Goal: Check status: Check status

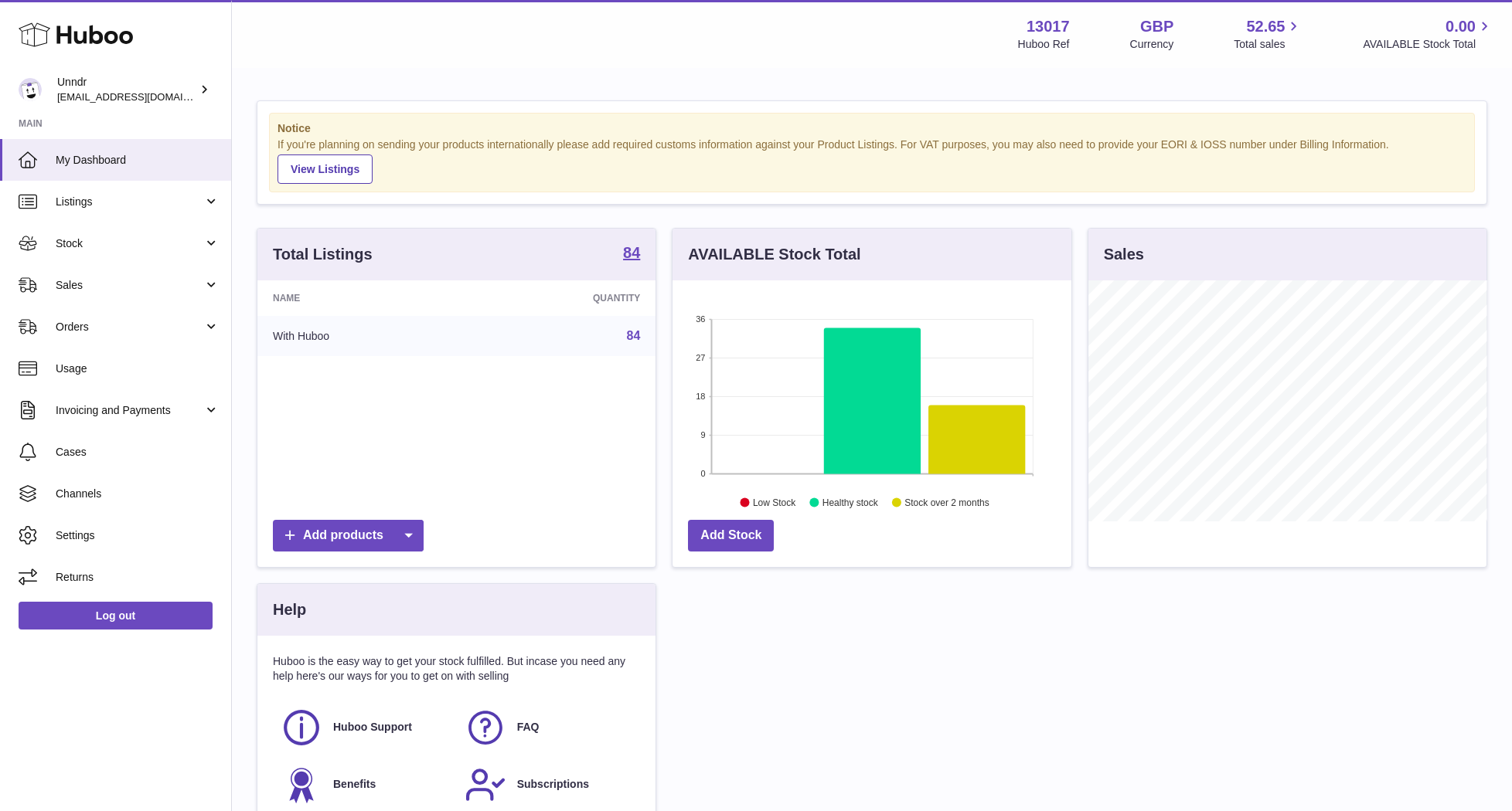
scroll to position [241, 399]
click at [169, 299] on link "Sales" at bounding box center [115, 285] width 231 height 42
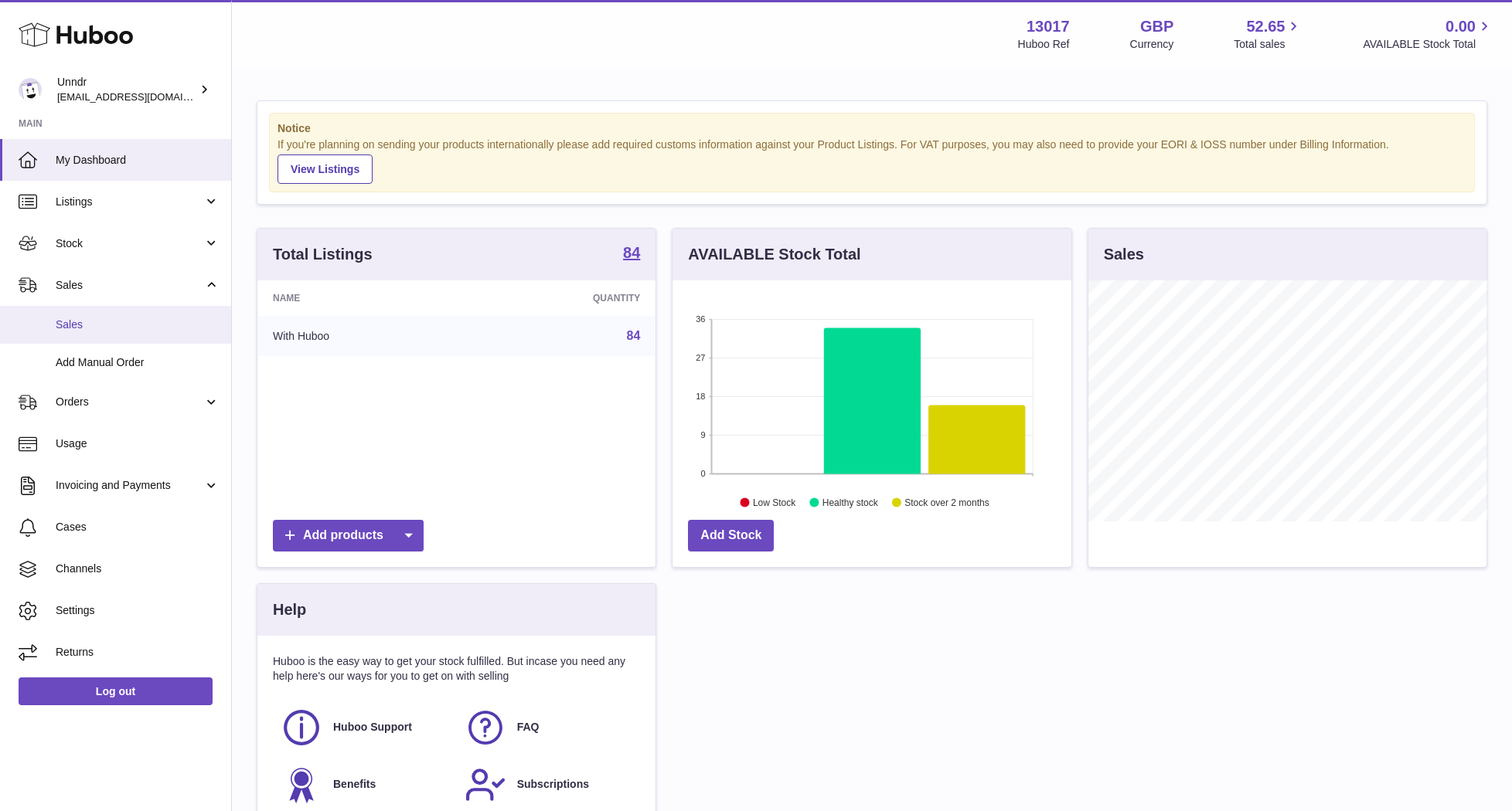
click at [120, 322] on span "Sales" at bounding box center [138, 326] width 164 height 15
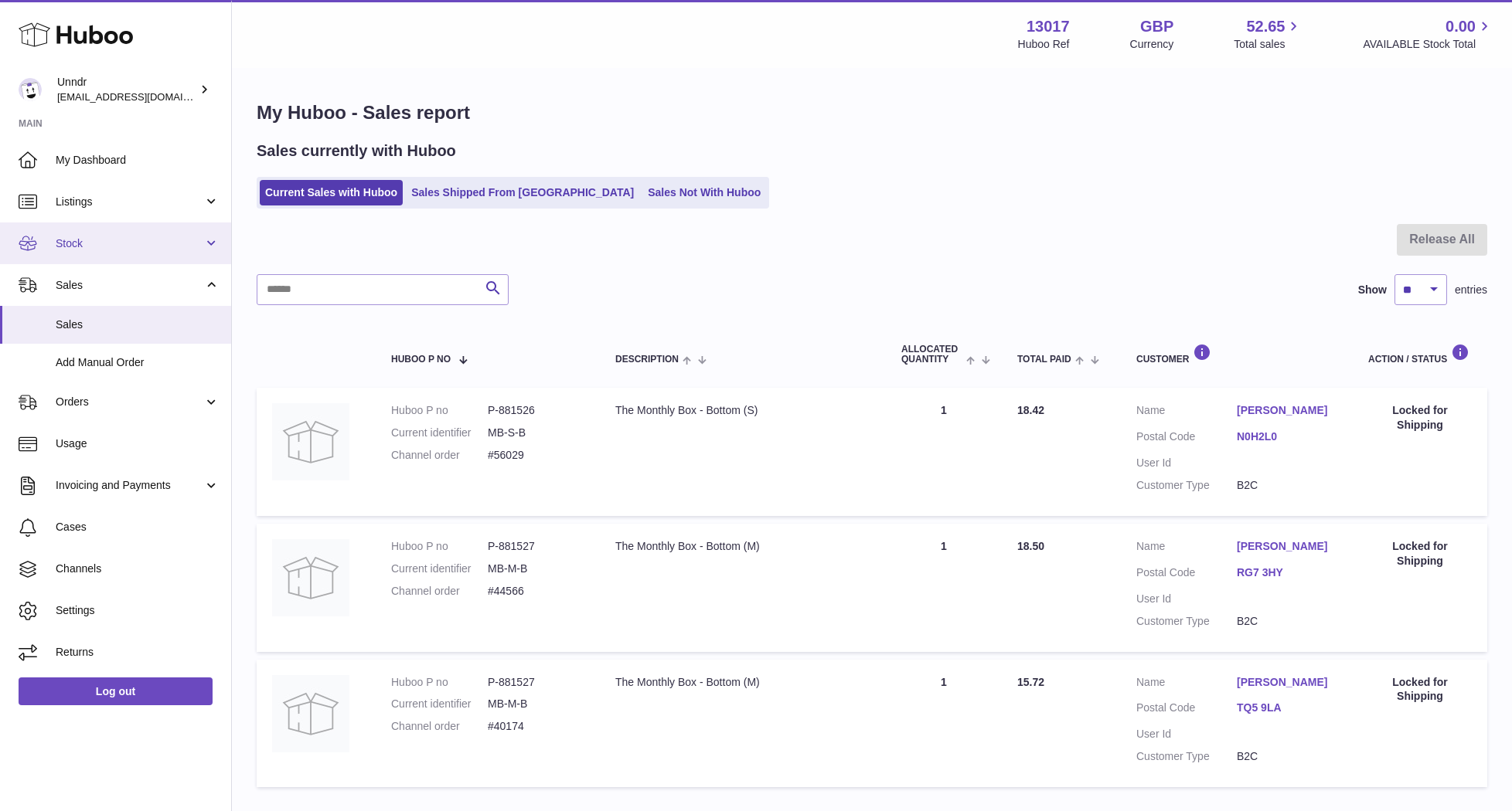
click at [115, 251] on link "Stock" at bounding box center [115, 243] width 231 height 42
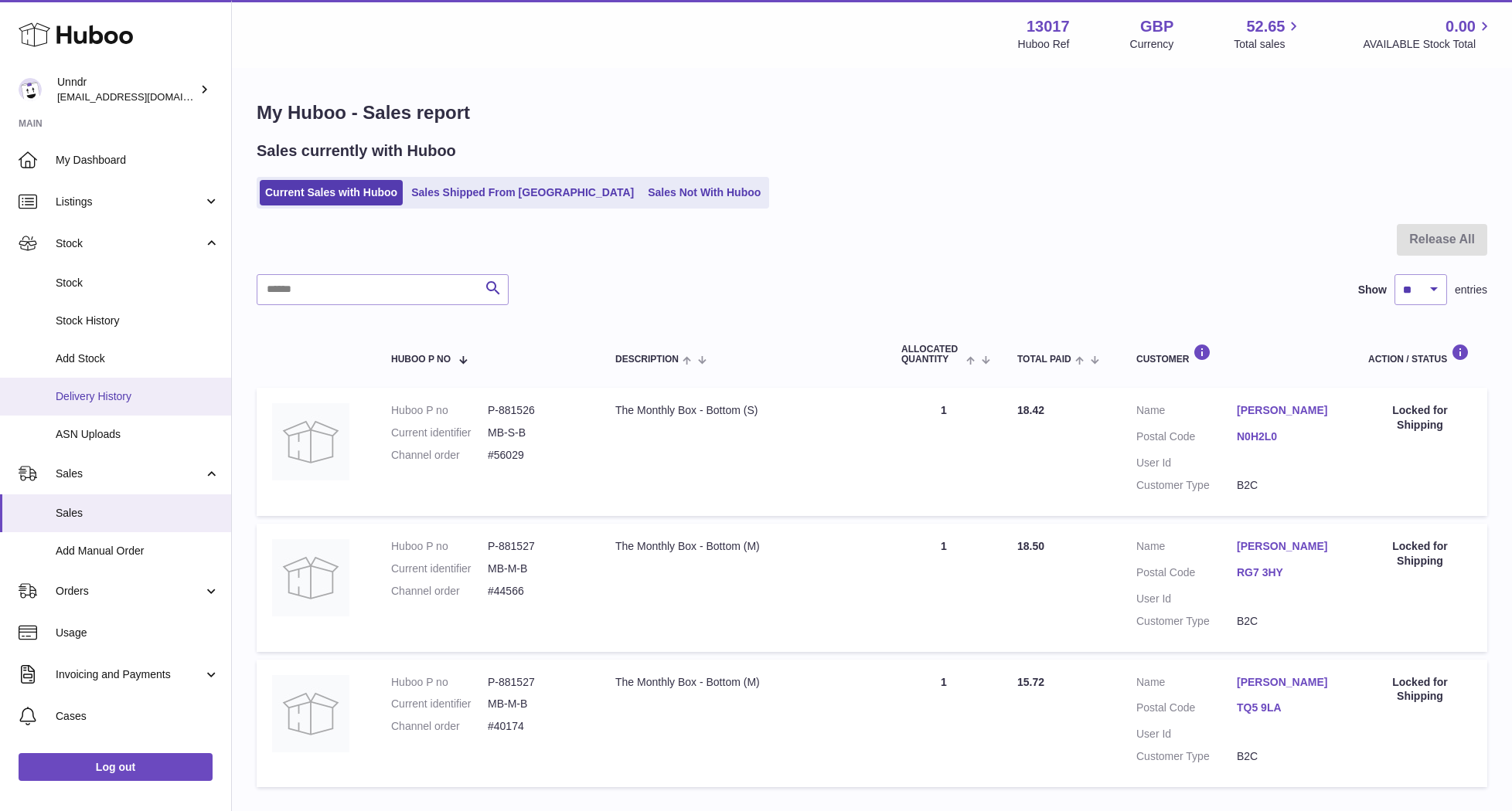
click at [96, 393] on span "Delivery History" at bounding box center [138, 397] width 164 height 15
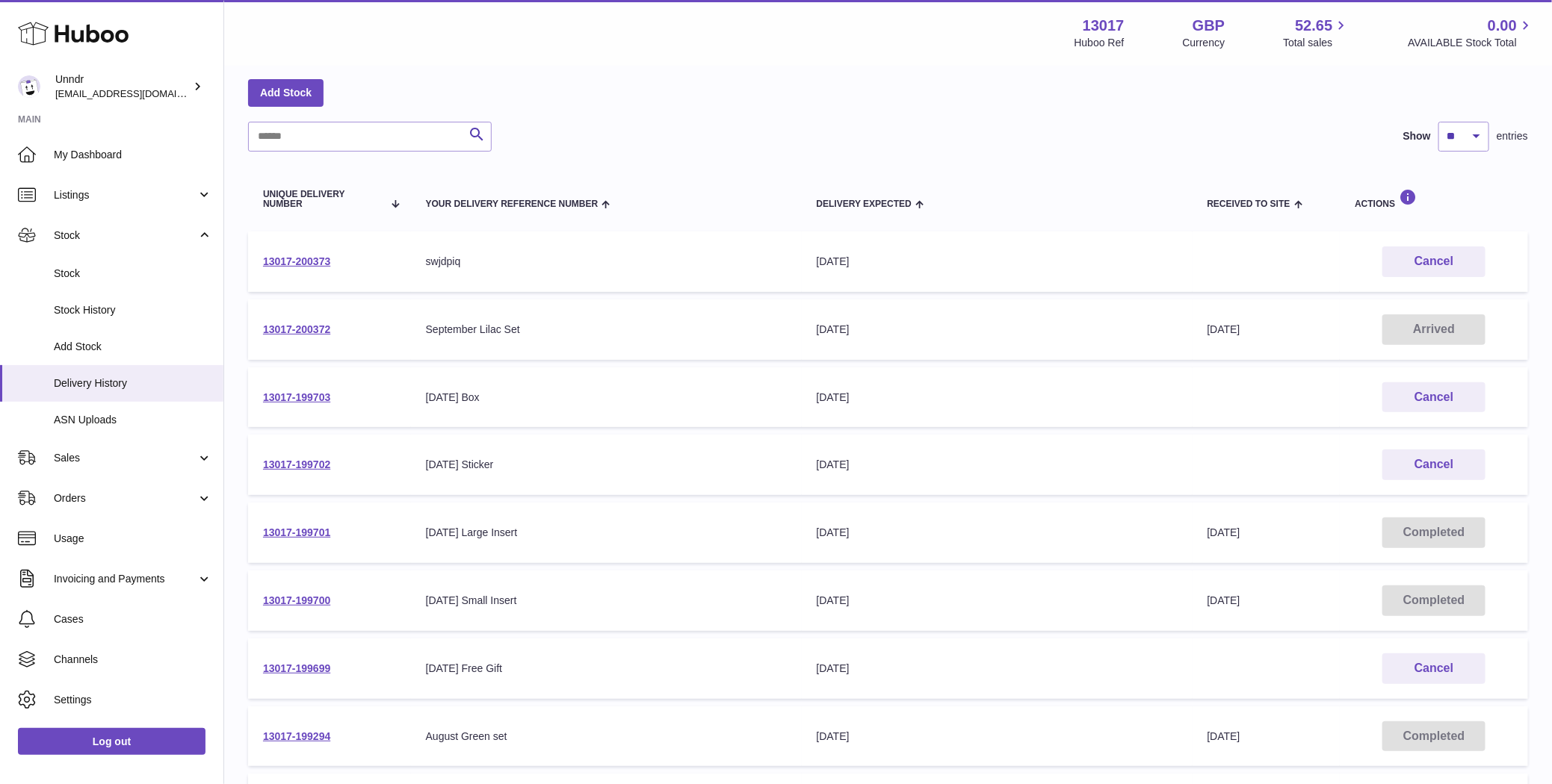
scroll to position [65, 0]
click at [299, 663] on link "13017-199699" at bounding box center [296, 667] width 67 height 12
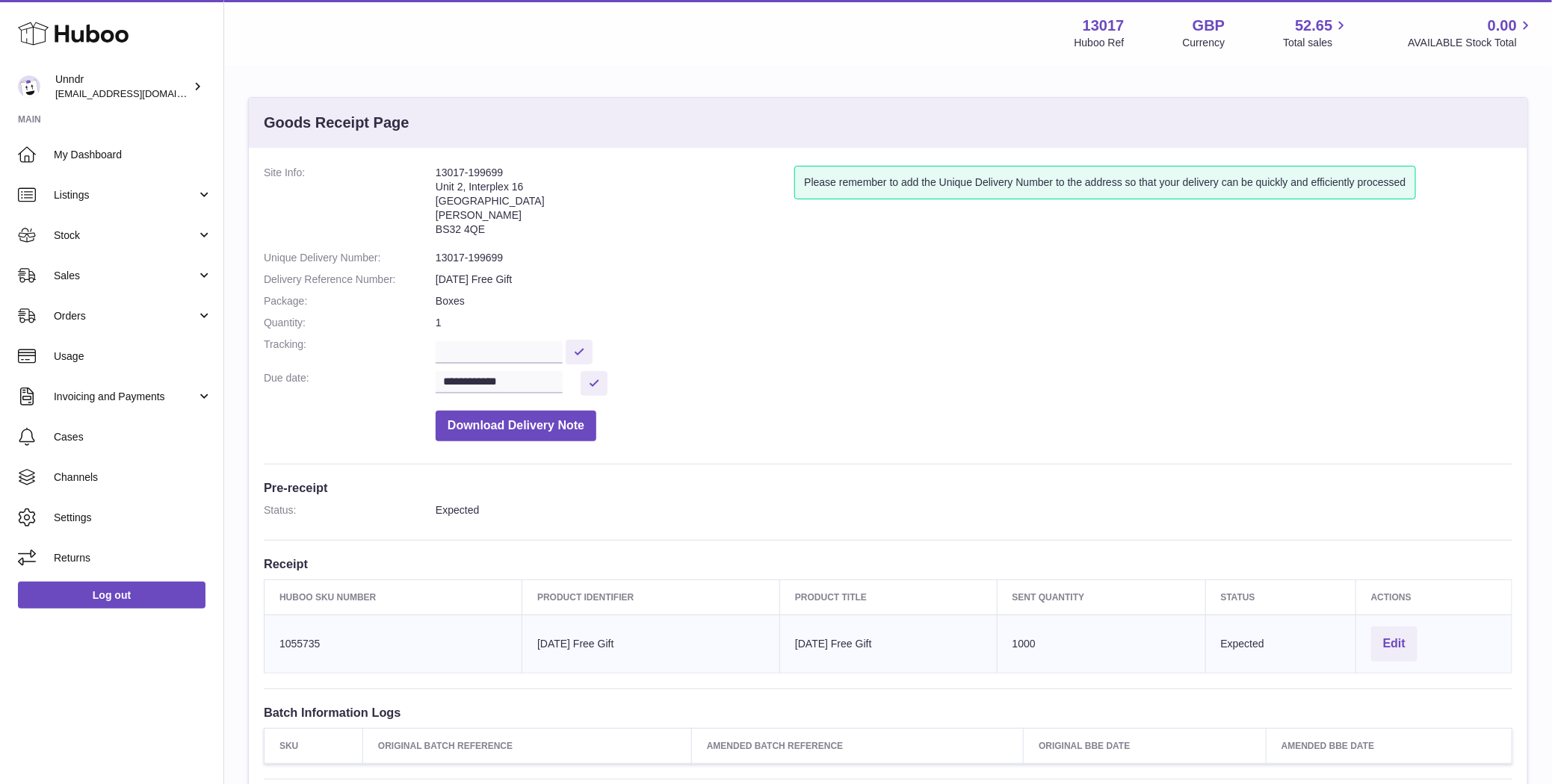
click at [477, 174] on address "13017-199699 [STREET_ADDRESS][PERSON_NAME]" at bounding box center [614, 204] width 359 height 77
copy address "13017-199699"
